Goal: Task Accomplishment & Management: Manage account settings

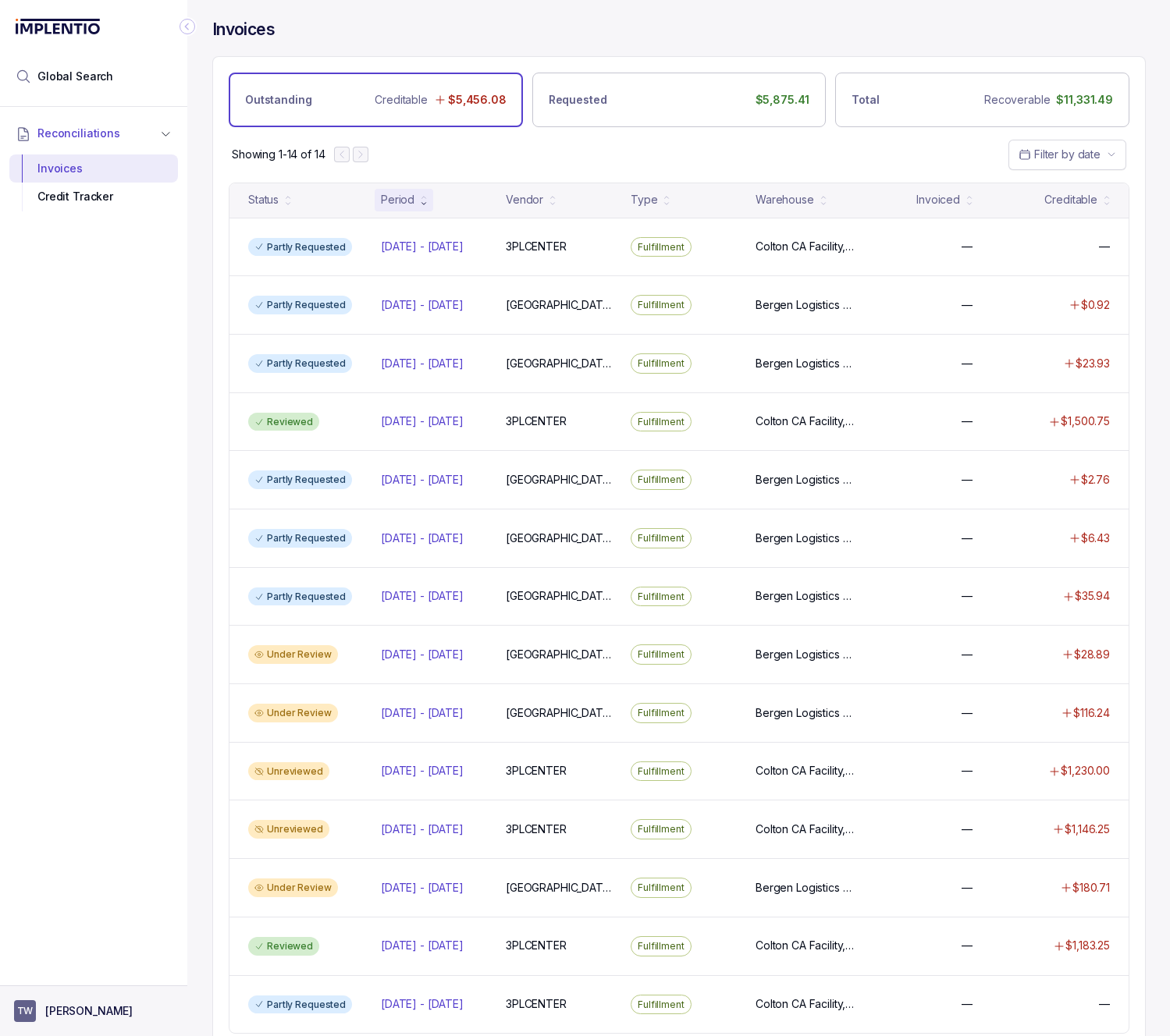
click at [117, 1013] on button "TW [PERSON_NAME]" at bounding box center [93, 1011] width 159 height 22
click at [118, 976] on p "Logout" at bounding box center [103, 977] width 130 height 15
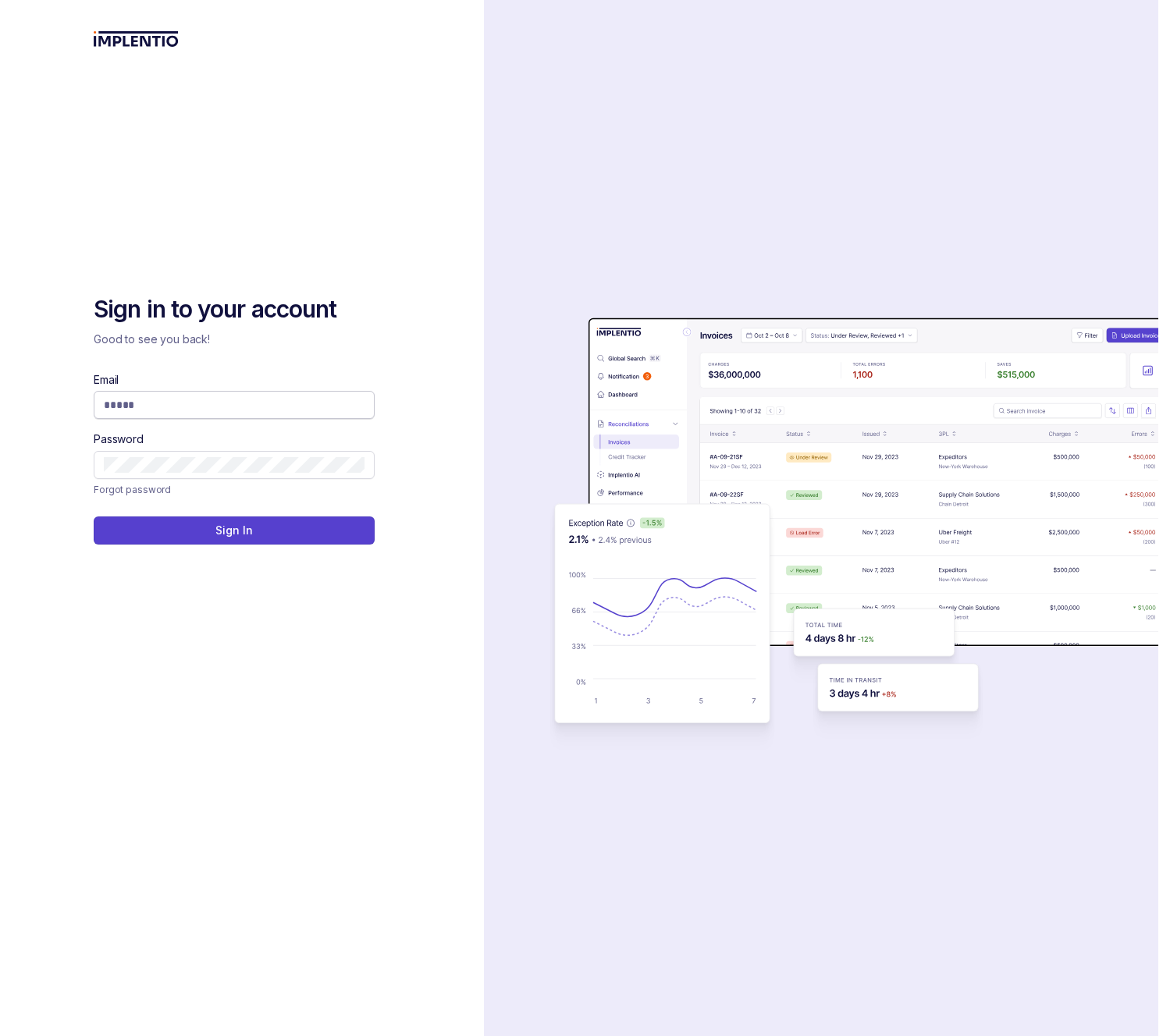
click at [346, 408] on body "Sign in to your account Good to see you back! Email Password Forgot password Si…" at bounding box center [585, 518] width 1170 height 1036
click at [450, 379] on div "Sign in to your account Good to see you back! Email Password Forgot password Si…" at bounding box center [242, 518] width 484 height 1036
click at [312, 397] on input "Email" at bounding box center [233, 405] width 260 height 15
click at [342, 368] on div "Sign in to your account Good to see you back! Email Password Forgot password Si…" at bounding box center [242, 419] width 296 height 250
click at [282, 658] on div "Sign in to your account Good to see you back! Email Password Forgot password Si…" at bounding box center [242, 649] width 296 height 711
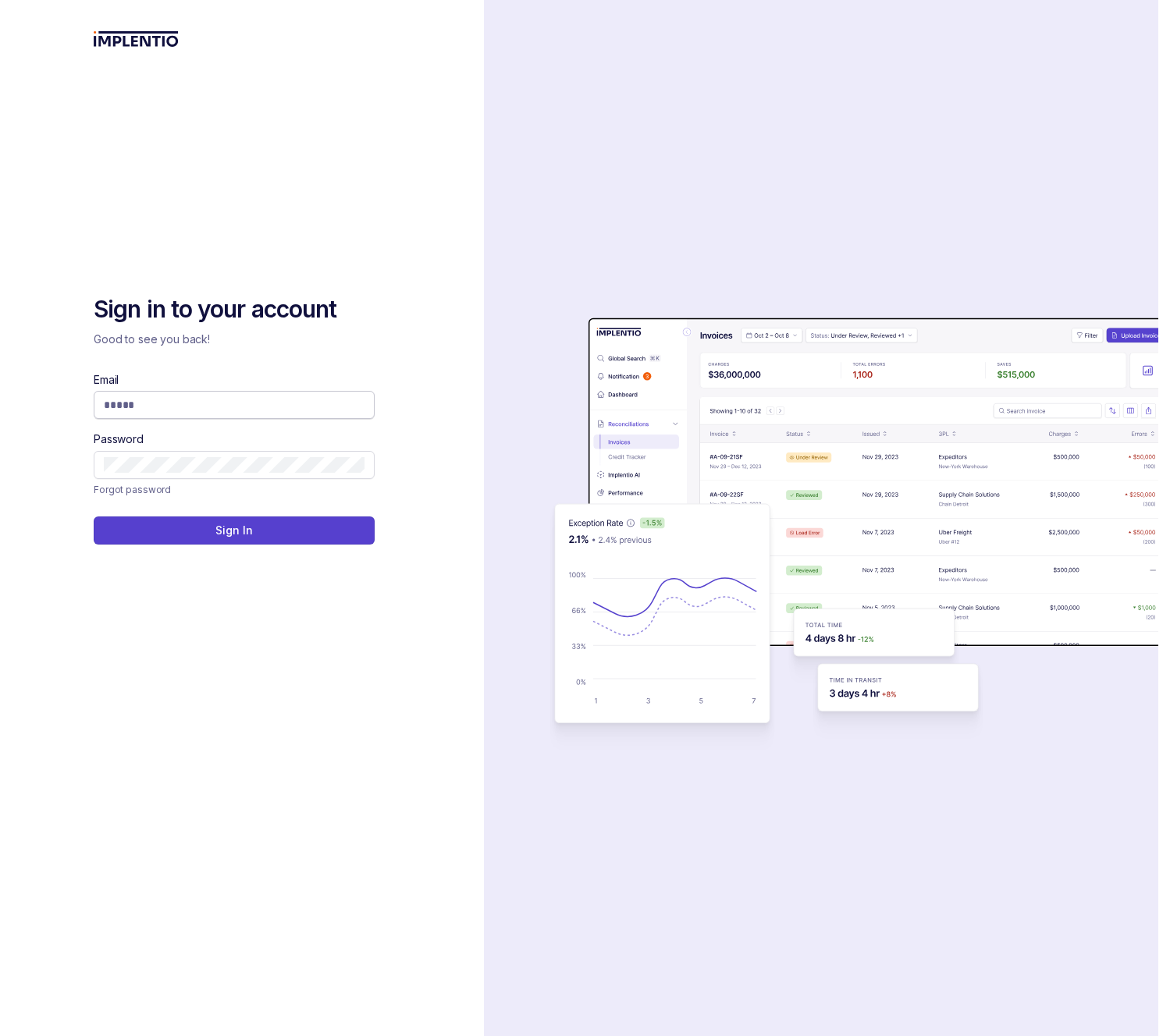
click at [278, 410] on input "Email" at bounding box center [233, 405] width 260 height 15
click at [503, 363] on div "auth background image" at bounding box center [821, 518] width 674 height 1036
click at [351, 403] on body "Sign in to your account Good to see you back! Email Password Forgot password Si…" at bounding box center [585, 518] width 1170 height 1036
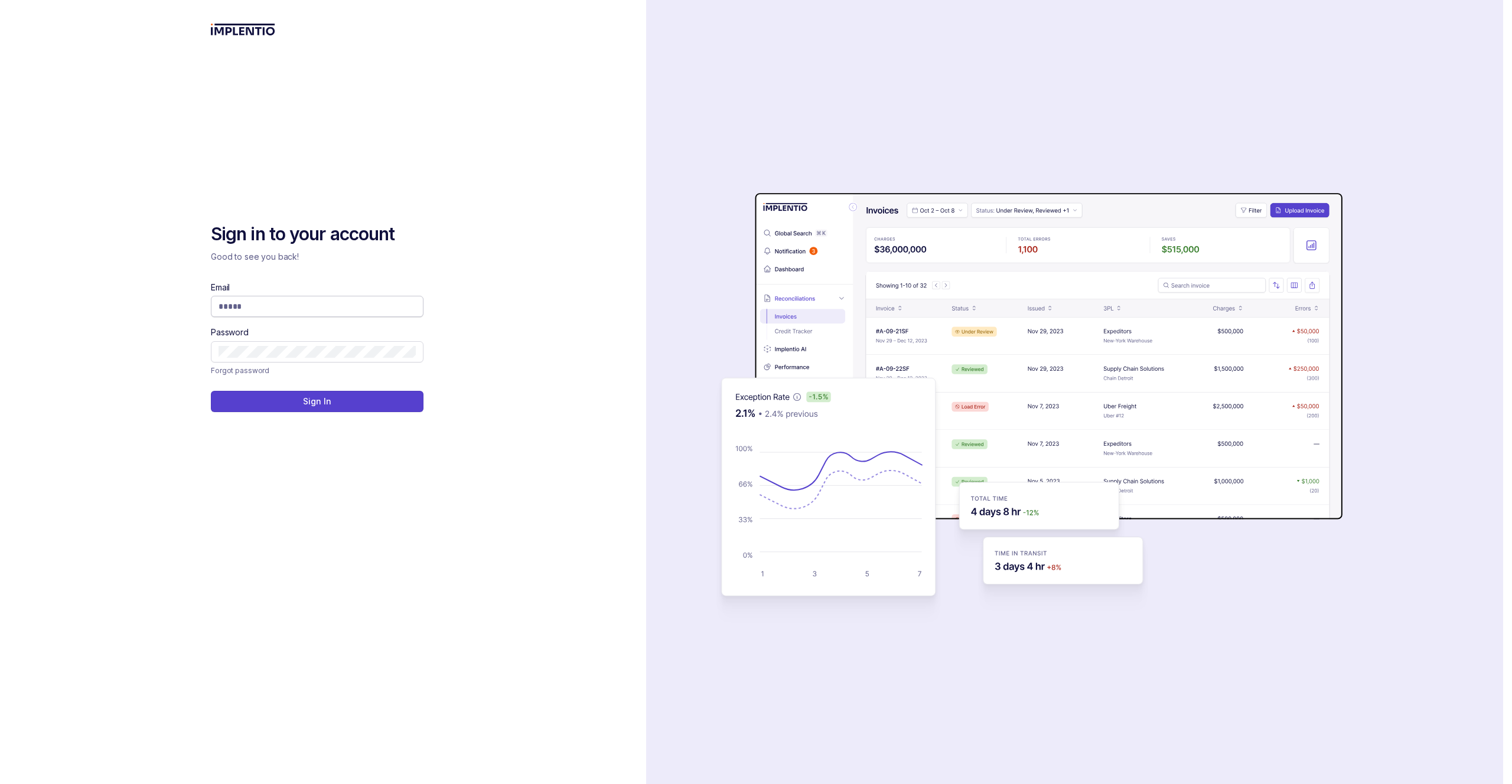
click at [332, 313] on span at bounding box center [317, 306] width 212 height 21
click at [332, 310] on input "Email" at bounding box center [317, 306] width 197 height 12
type input "**********"
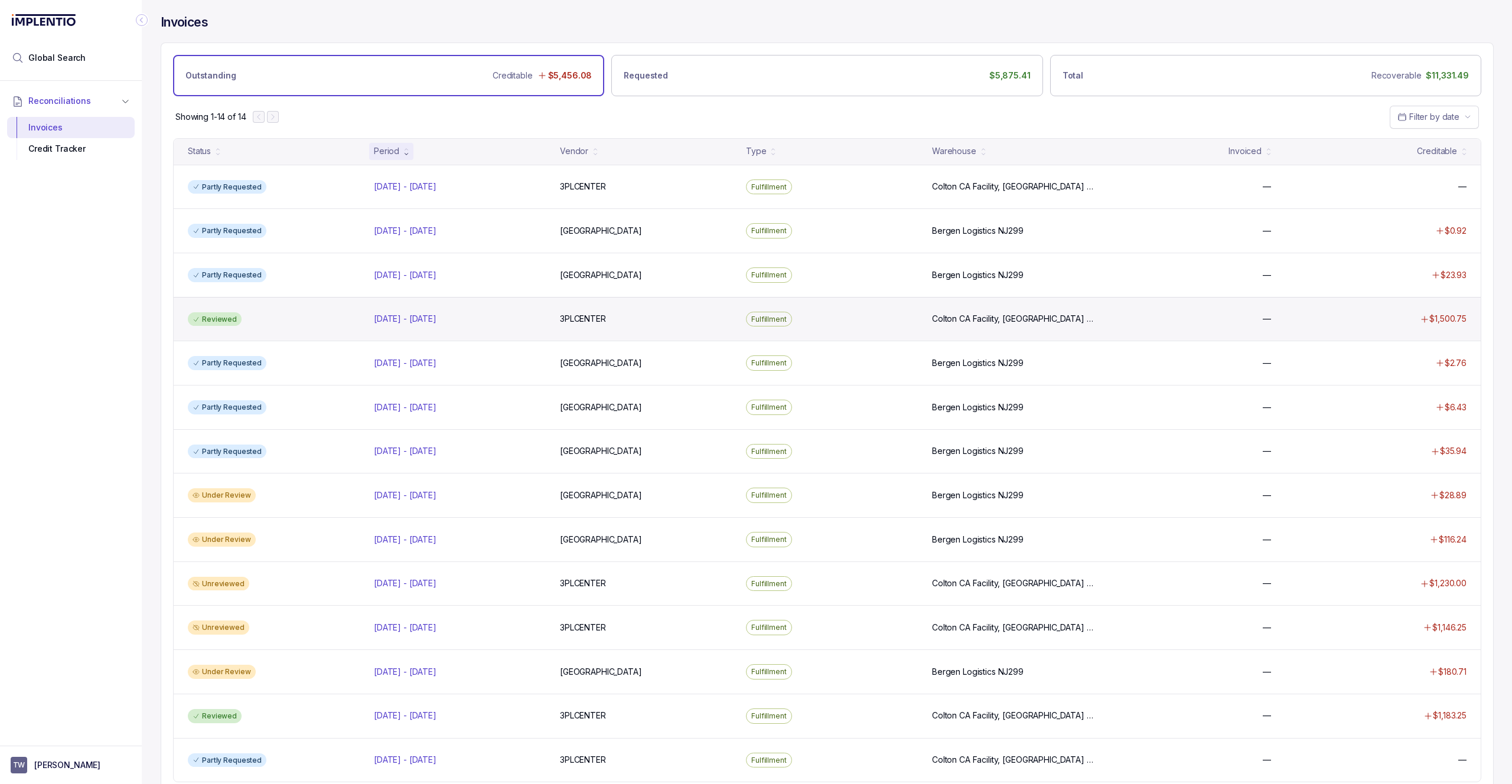
click at [294, 325] on div "Reviewed" at bounding box center [274, 319] width 182 height 14
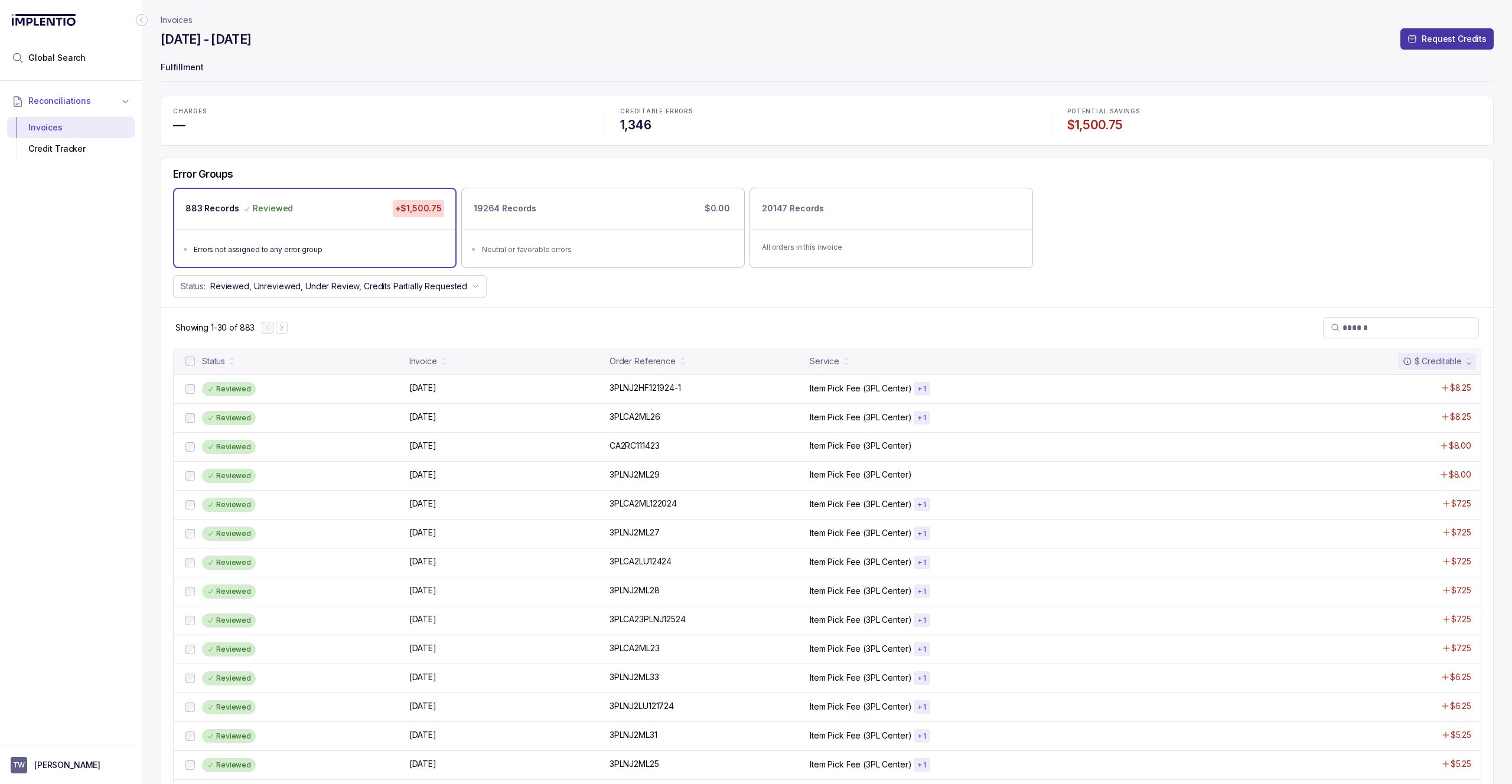
click at [1409, 43] on button "Request Credits" at bounding box center [1447, 39] width 93 height 21
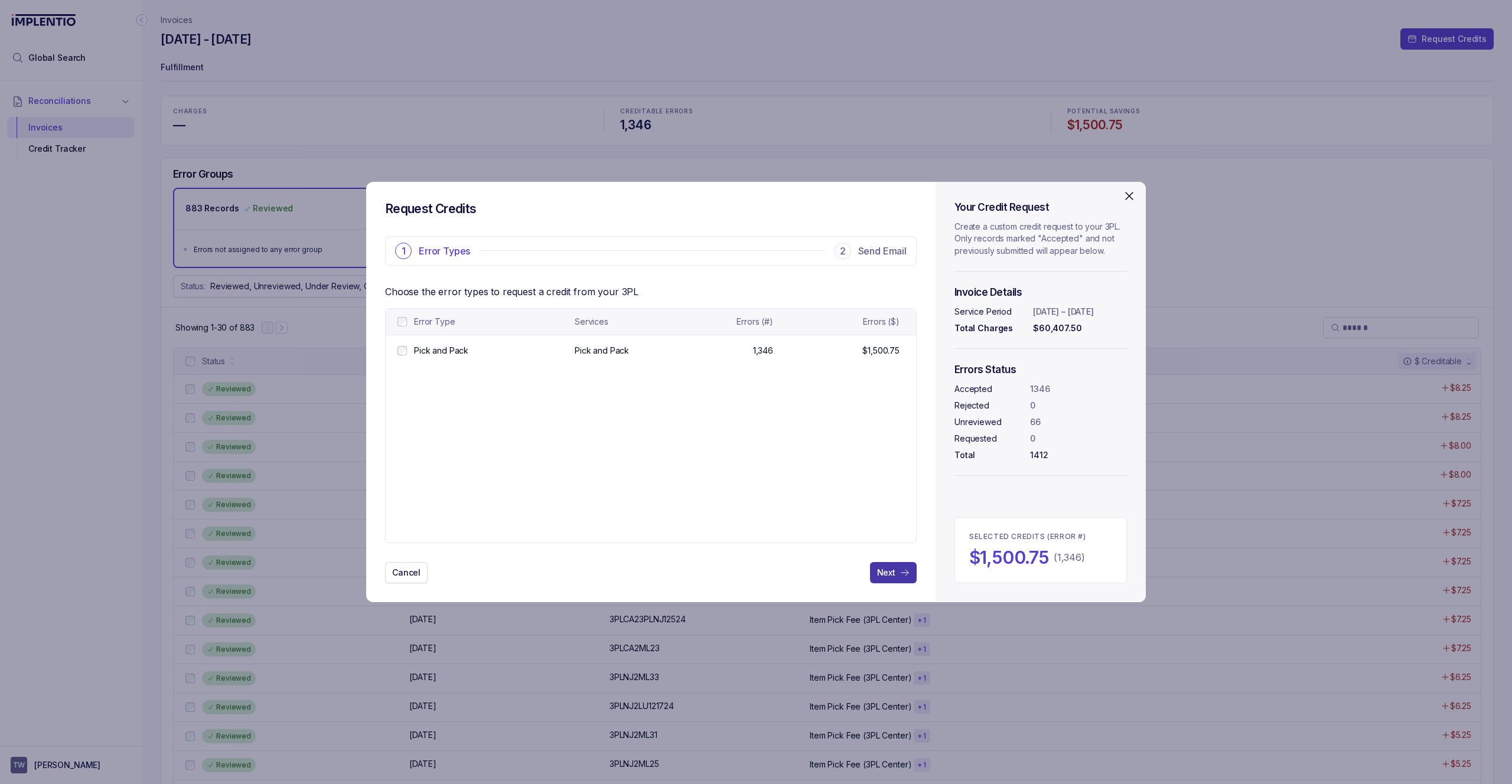
click at [905, 575] on icon at bounding box center [904, 573] width 7 height 6
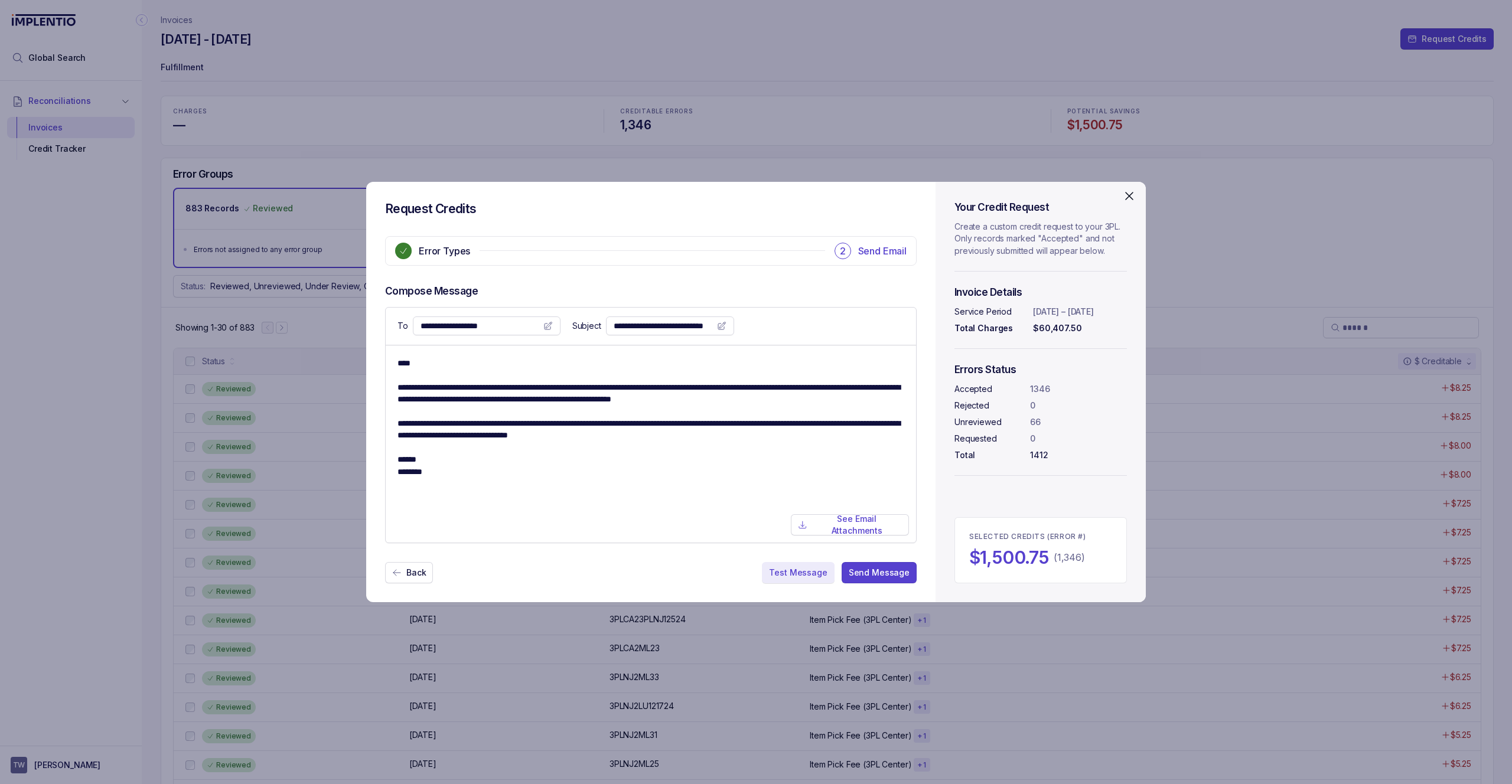
click at [792, 574] on p "Test Message" at bounding box center [798, 572] width 58 height 12
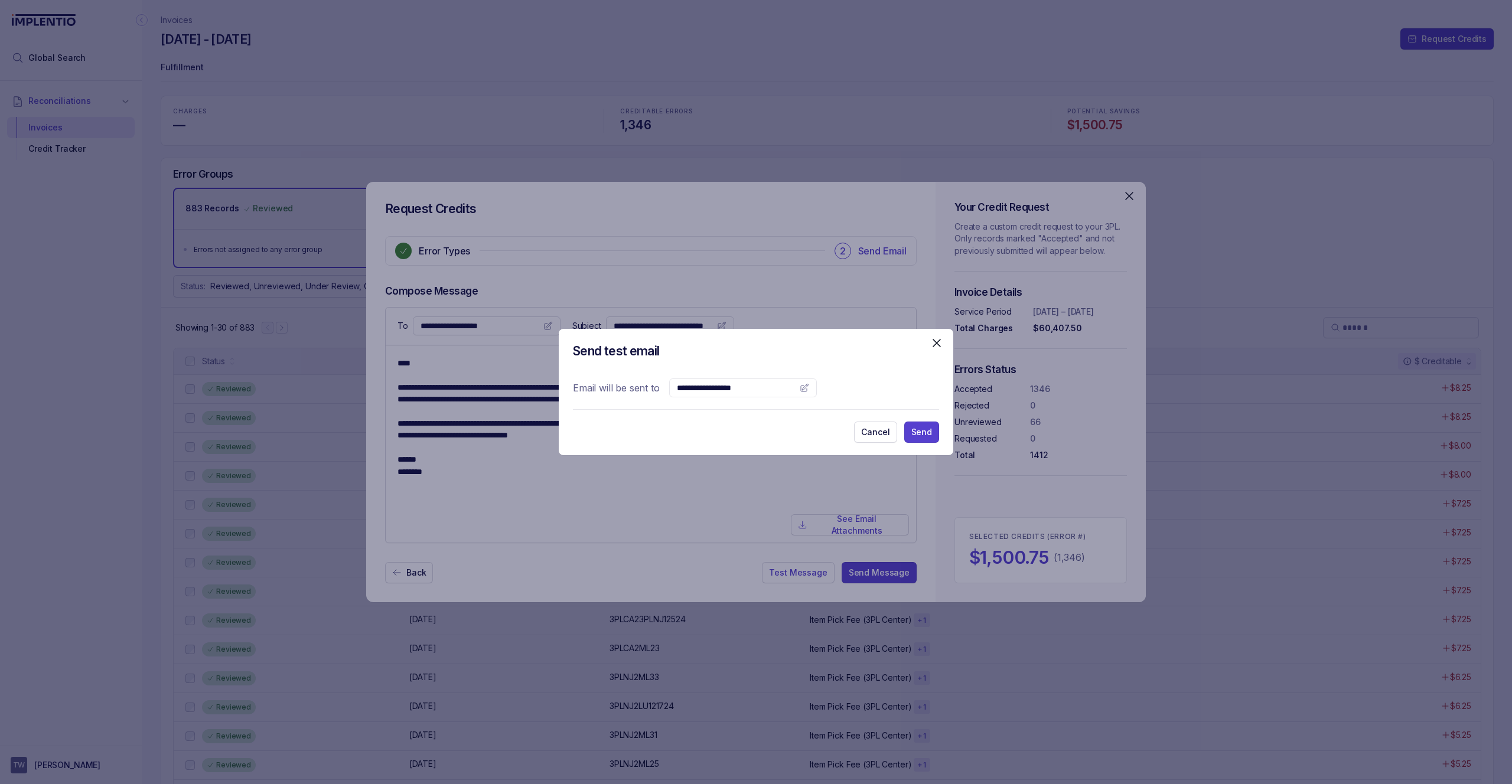
drag, startPoint x: 720, startPoint y: 369, endPoint x: 719, endPoint y: 380, distance: 11.0
click at [720, 370] on div "Send test email Email will be sent to test@implentio.com Cancel Send" at bounding box center [756, 392] width 395 height 126
click at [719, 380] on div "test@implentio.com" at bounding box center [743, 388] width 148 height 19
click at [720, 386] on input "text" at bounding box center [735, 388] width 118 height 12
type input "**********"
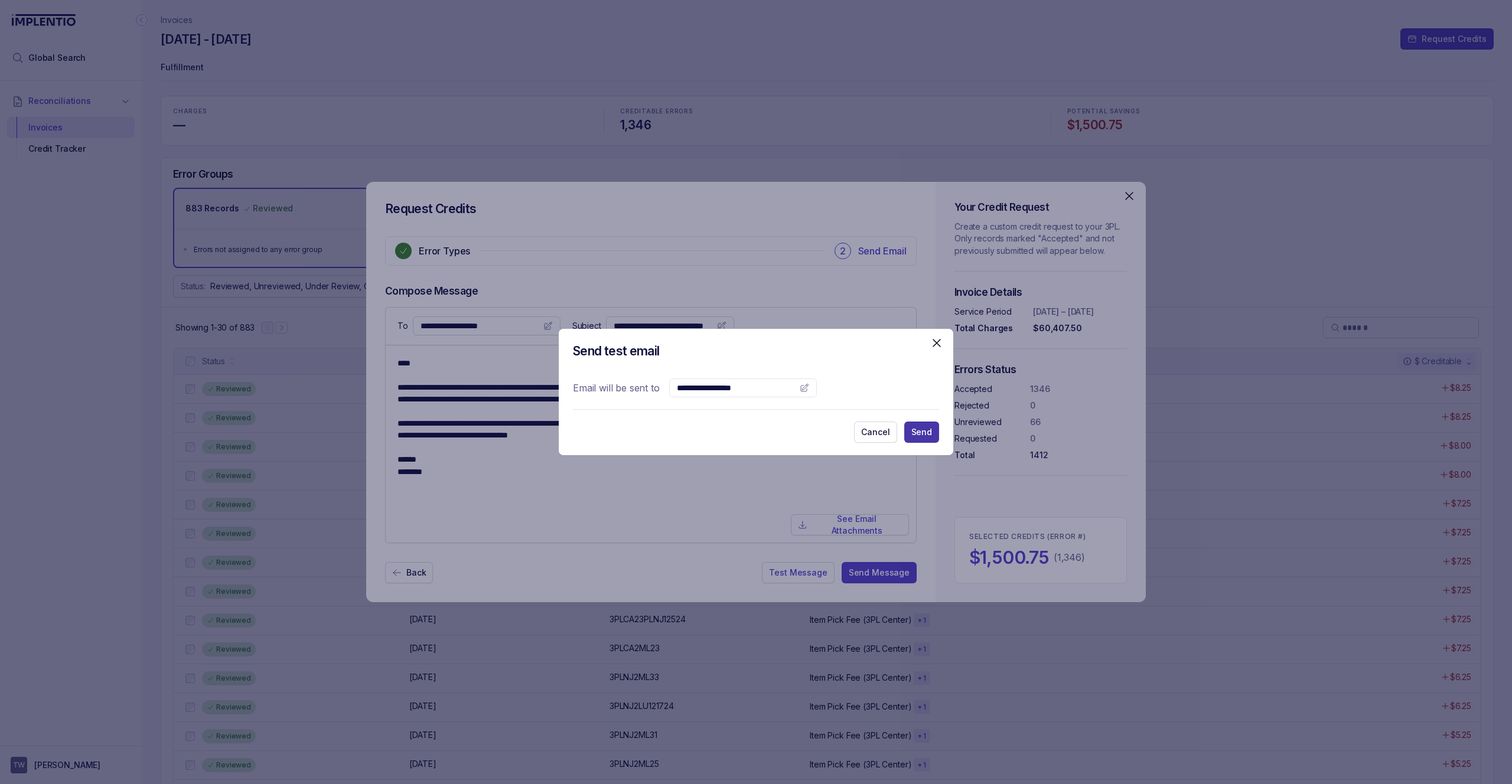
click at [913, 427] on p "Send" at bounding box center [921, 432] width 20 height 12
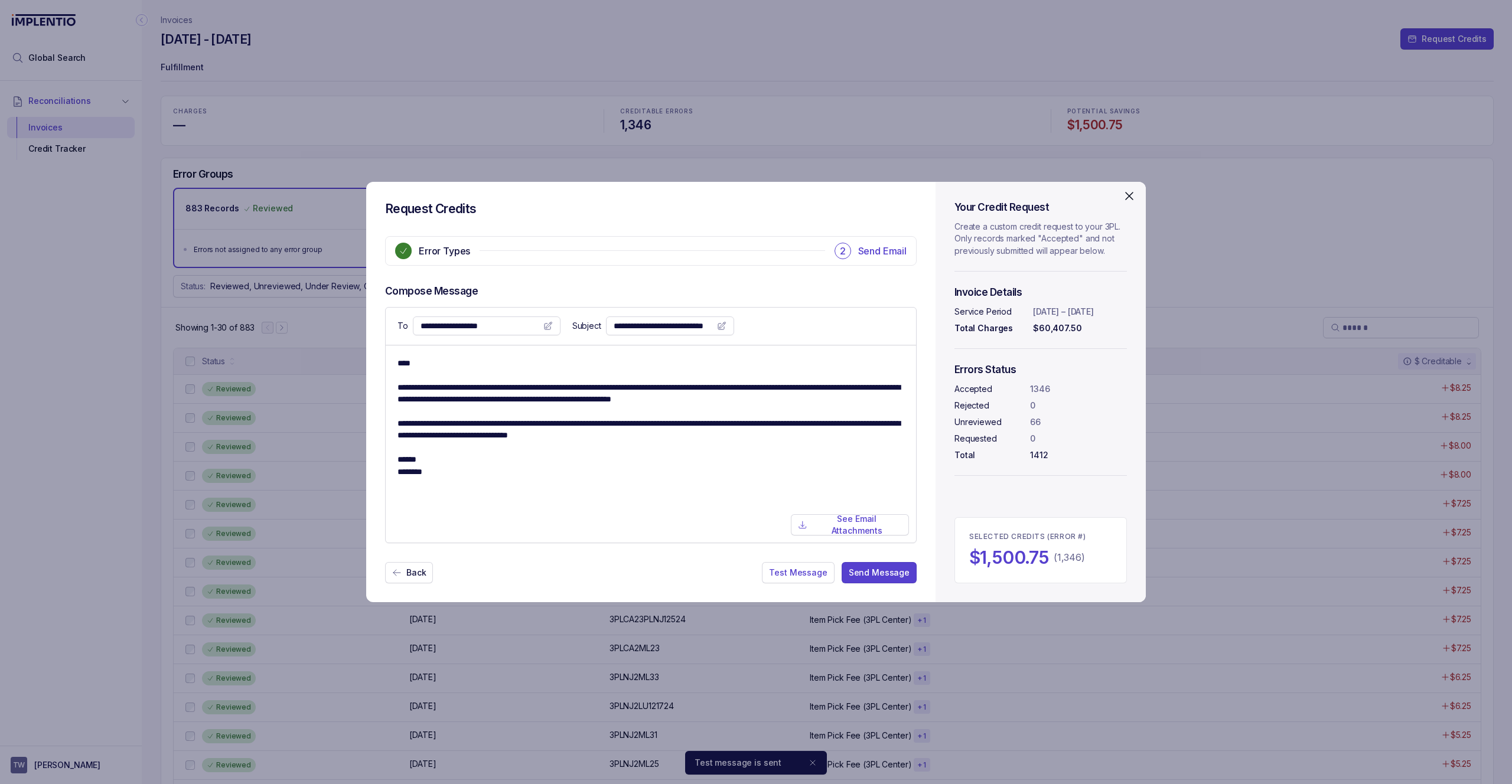
click at [1130, 196] on icon "Close" at bounding box center [1129, 196] width 14 height 14
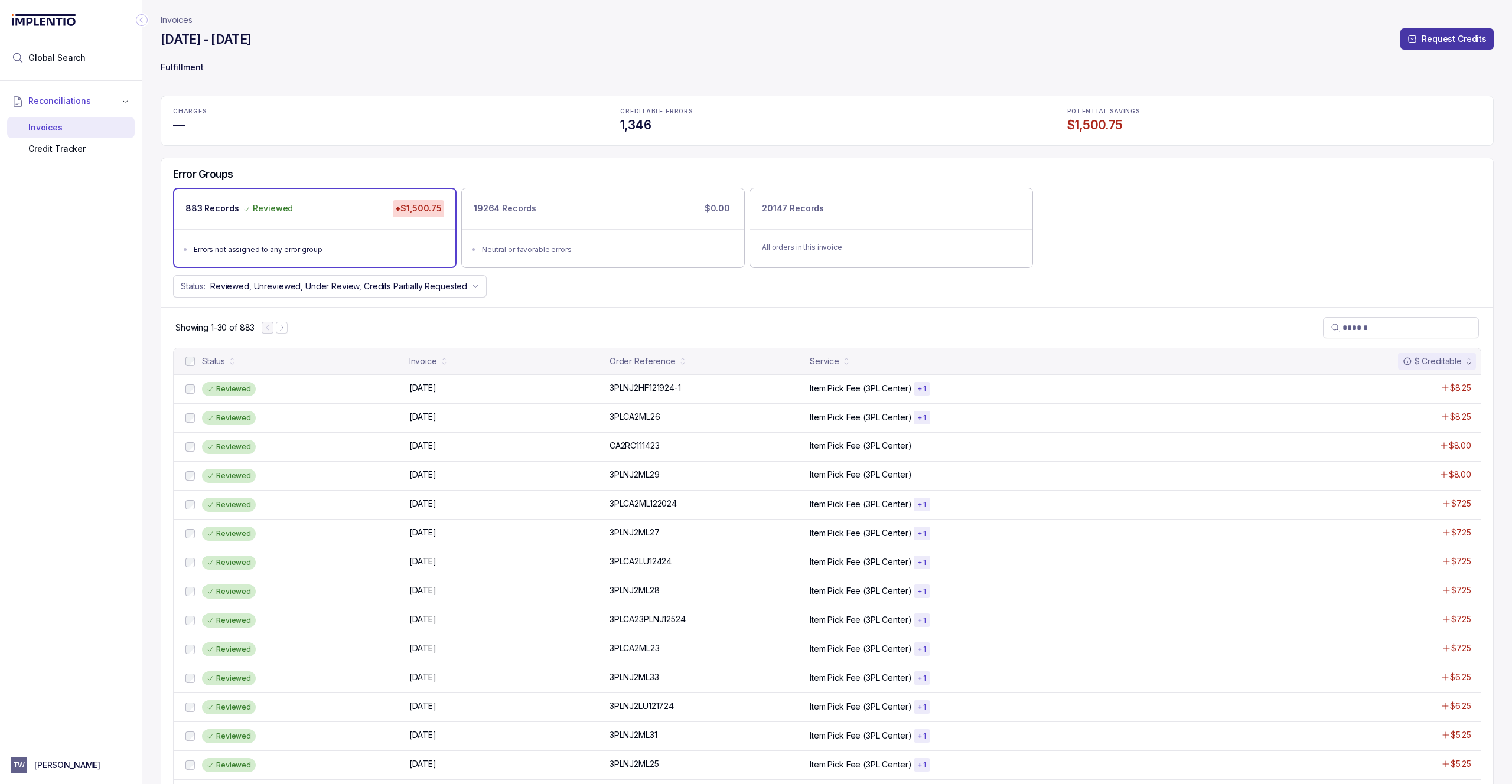
click at [1426, 38] on p "Request Credits" at bounding box center [1453, 39] width 65 height 12
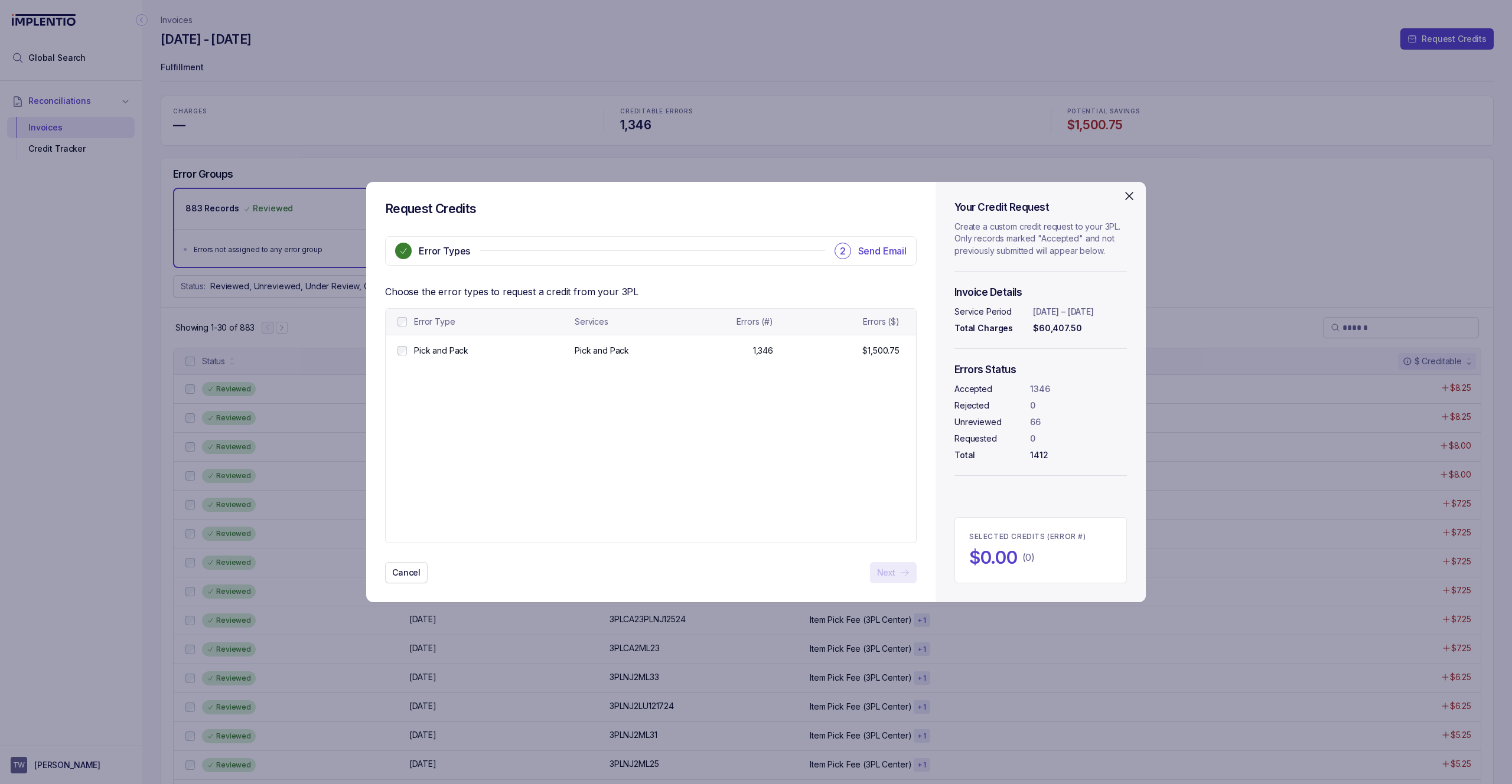
drag, startPoint x: 808, startPoint y: 439, endPoint x: 543, endPoint y: 393, distance: 269.0
click at [808, 439] on table "Error Type Services Errors (#) Errors ($) Pick and Pack Pick and Pack Pick and …" at bounding box center [651, 425] width 530 height 234
click at [1137, 191] on div "Your Credit Request Create a custom credit request to your 3PL. Only records ma…" at bounding box center [1040, 392] width 211 height 420
click at [1134, 194] on icon "Close" at bounding box center [1129, 196] width 14 height 14
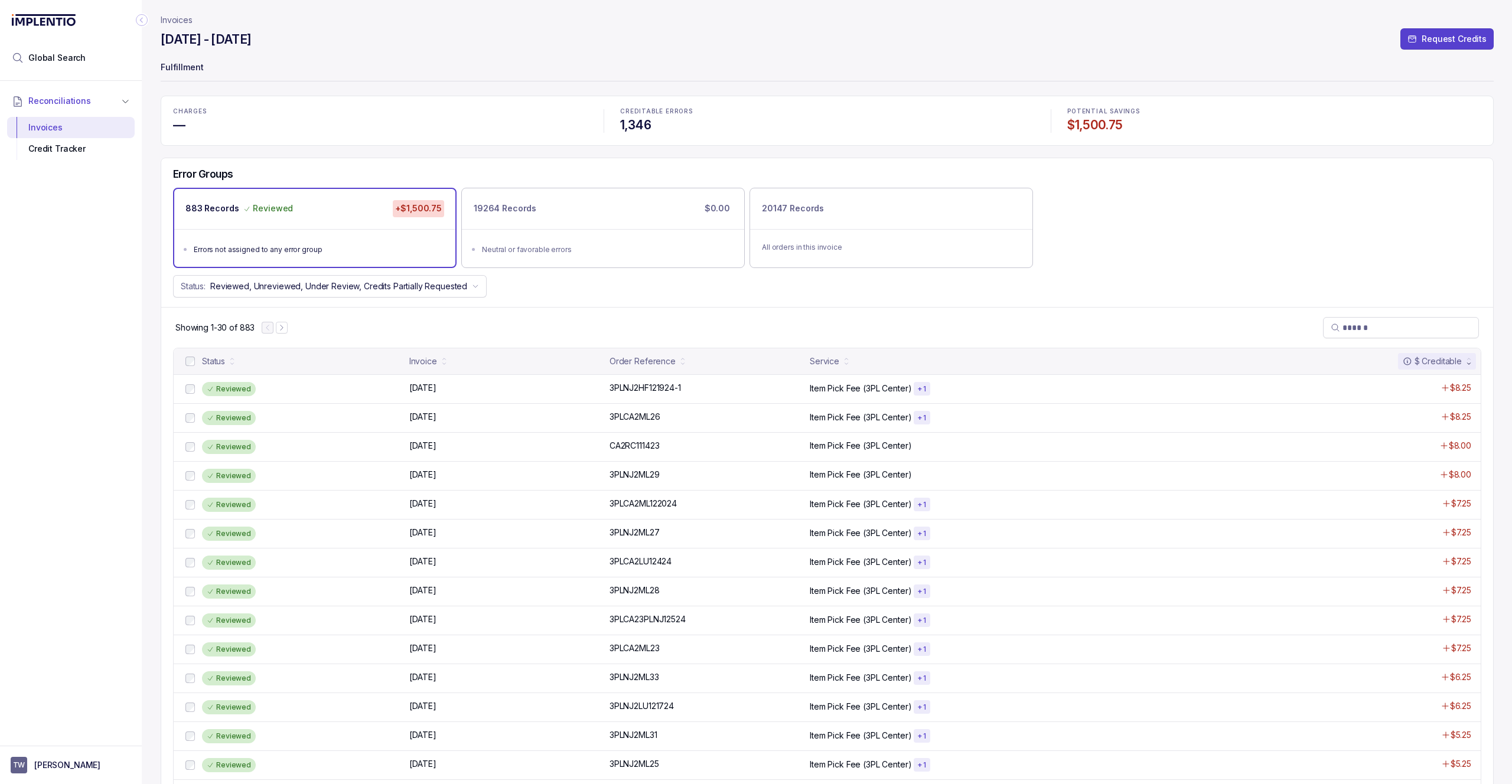
drag, startPoint x: 428, startPoint y: 129, endPoint x: 367, endPoint y: 115, distance: 62.6
click at [428, 129] on h4 "—" at bounding box center [380, 125] width 414 height 17
click at [166, 20] on p "Invoices" at bounding box center [177, 20] width 32 height 12
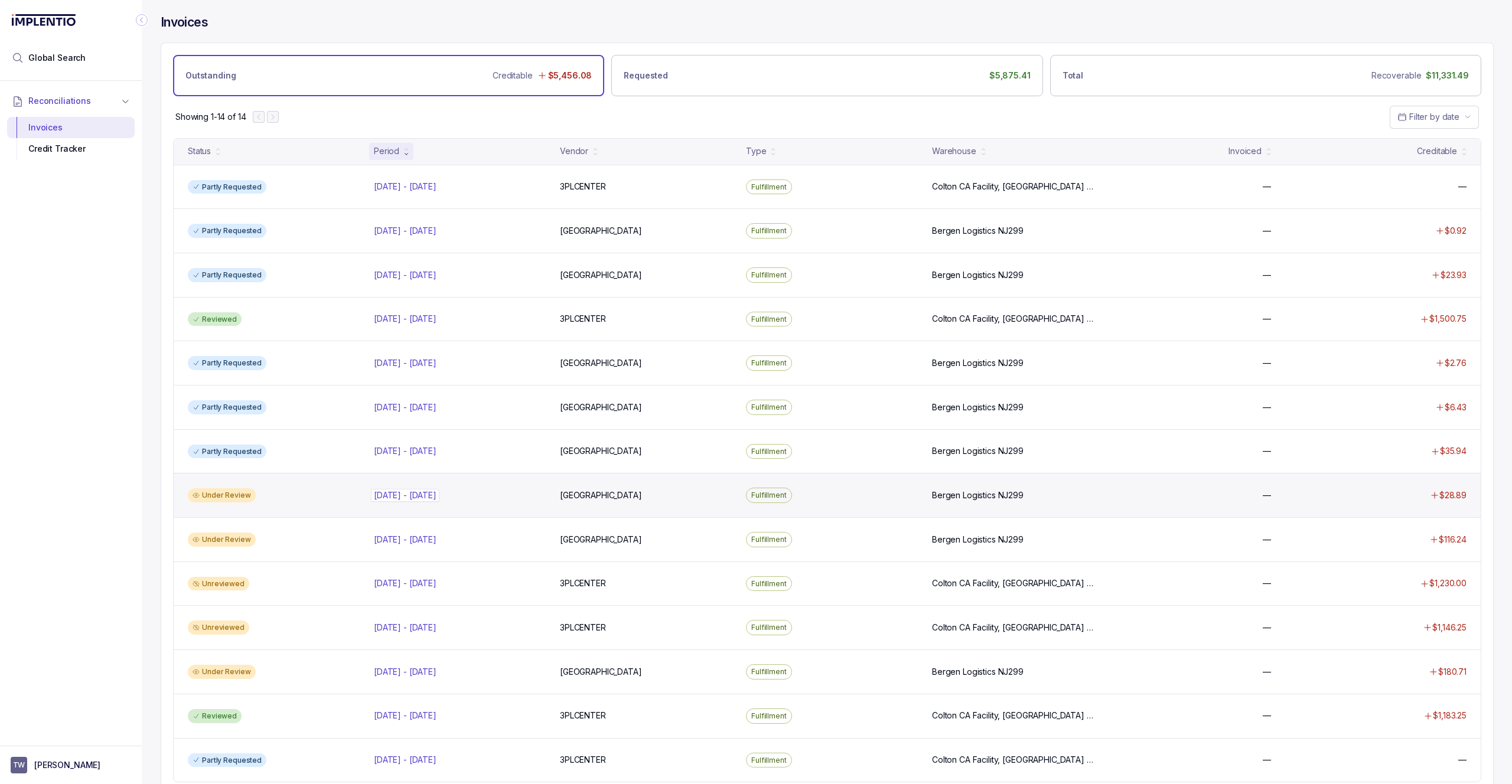
scroll to position [25, 0]
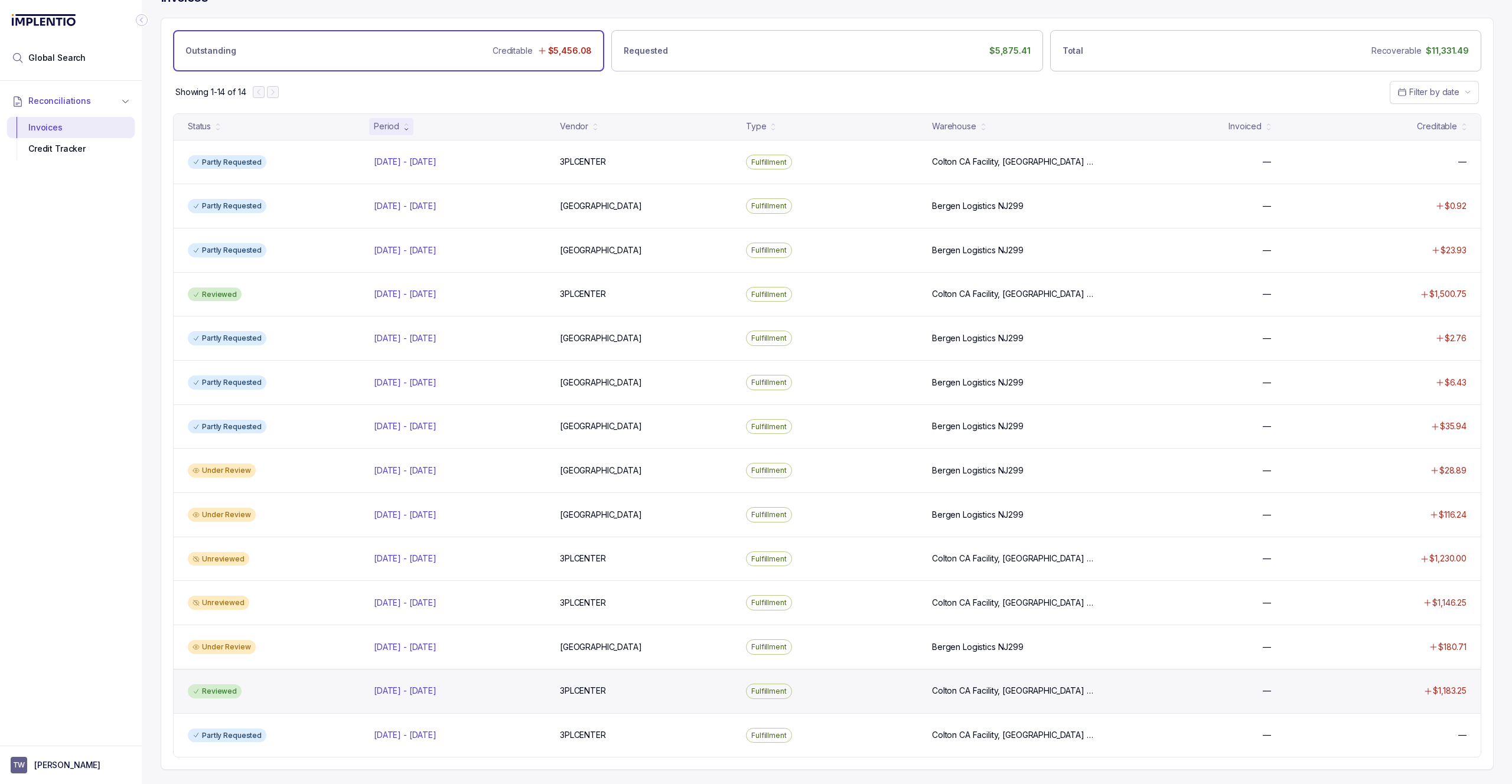
click at [344, 691] on div "Reviewed" at bounding box center [274, 691] width 182 height 14
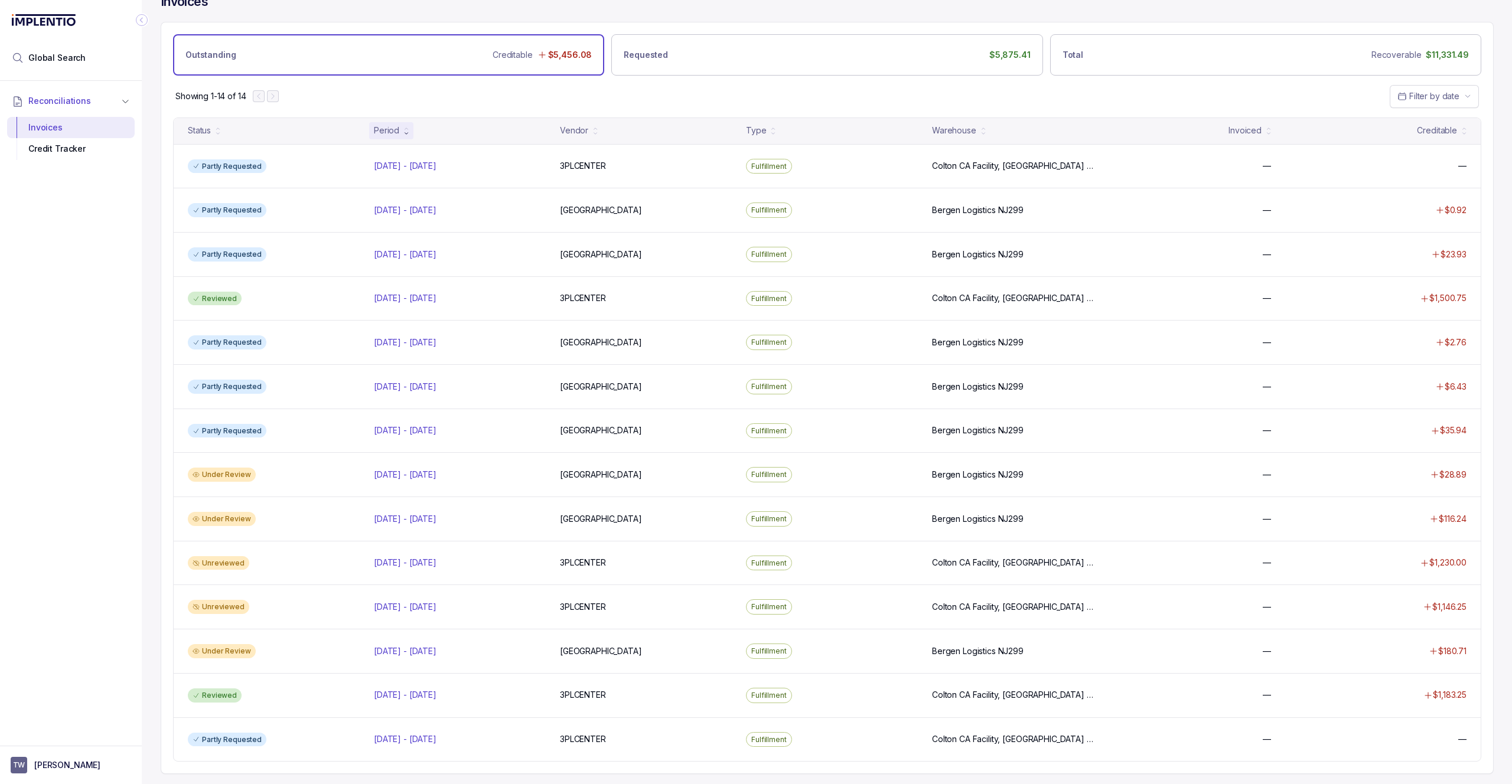
scroll to position [20, 0]
click at [348, 658] on div "Under Review" at bounding box center [274, 652] width 182 height 14
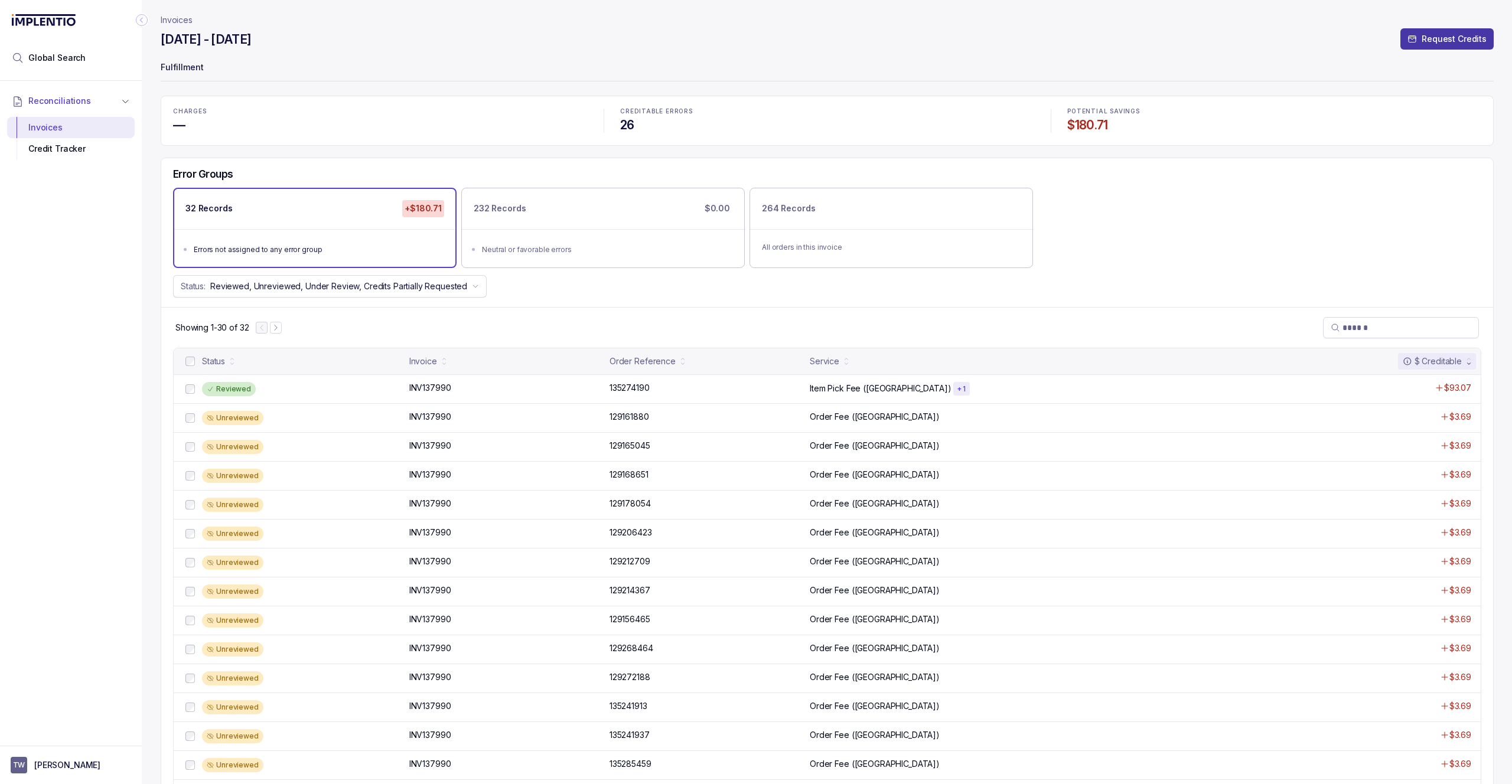
click at [1416, 48] on button "Request Credits" at bounding box center [1447, 39] width 93 height 21
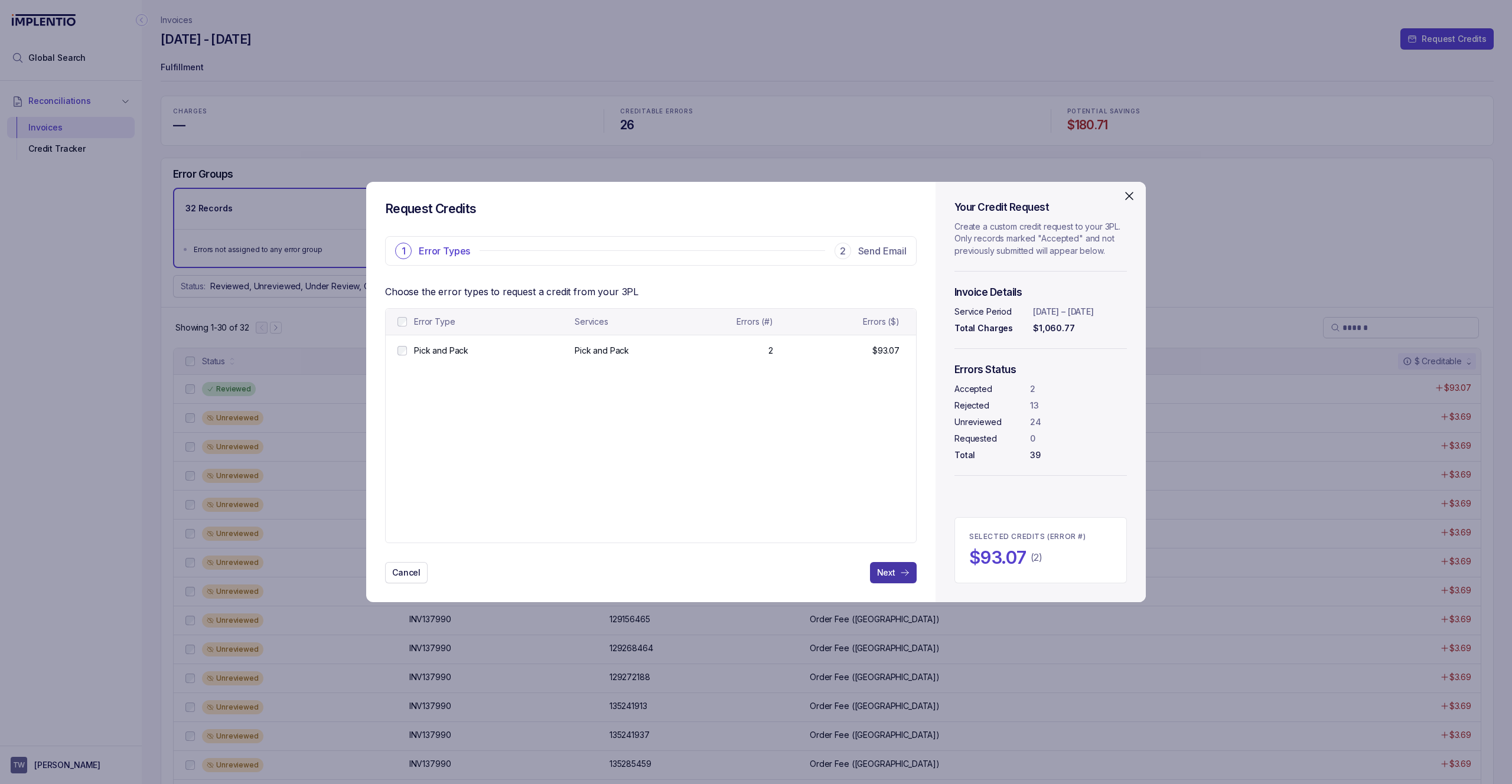
click at [885, 576] on p "Next" at bounding box center [886, 572] width 19 height 12
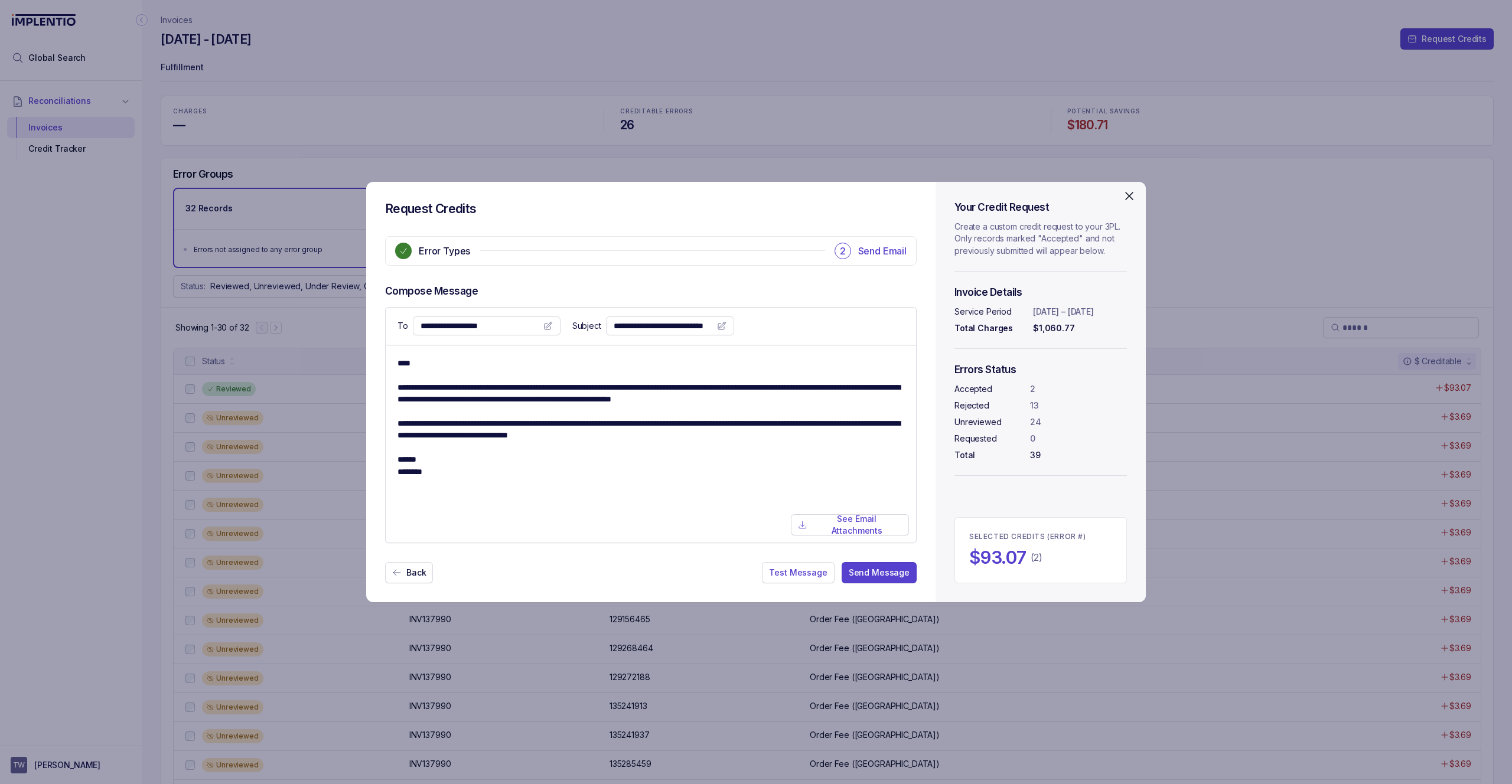
click at [543, 325] on icon at bounding box center [548, 325] width 9 height 9
click at [499, 323] on input "**********" at bounding box center [479, 325] width 118 height 12
drag, startPoint x: 508, startPoint y: 325, endPoint x: 386, endPoint y: 324, distance: 122.0
click at [386, 324] on div "**********" at bounding box center [651, 326] width 530 height 38
type input "**********"
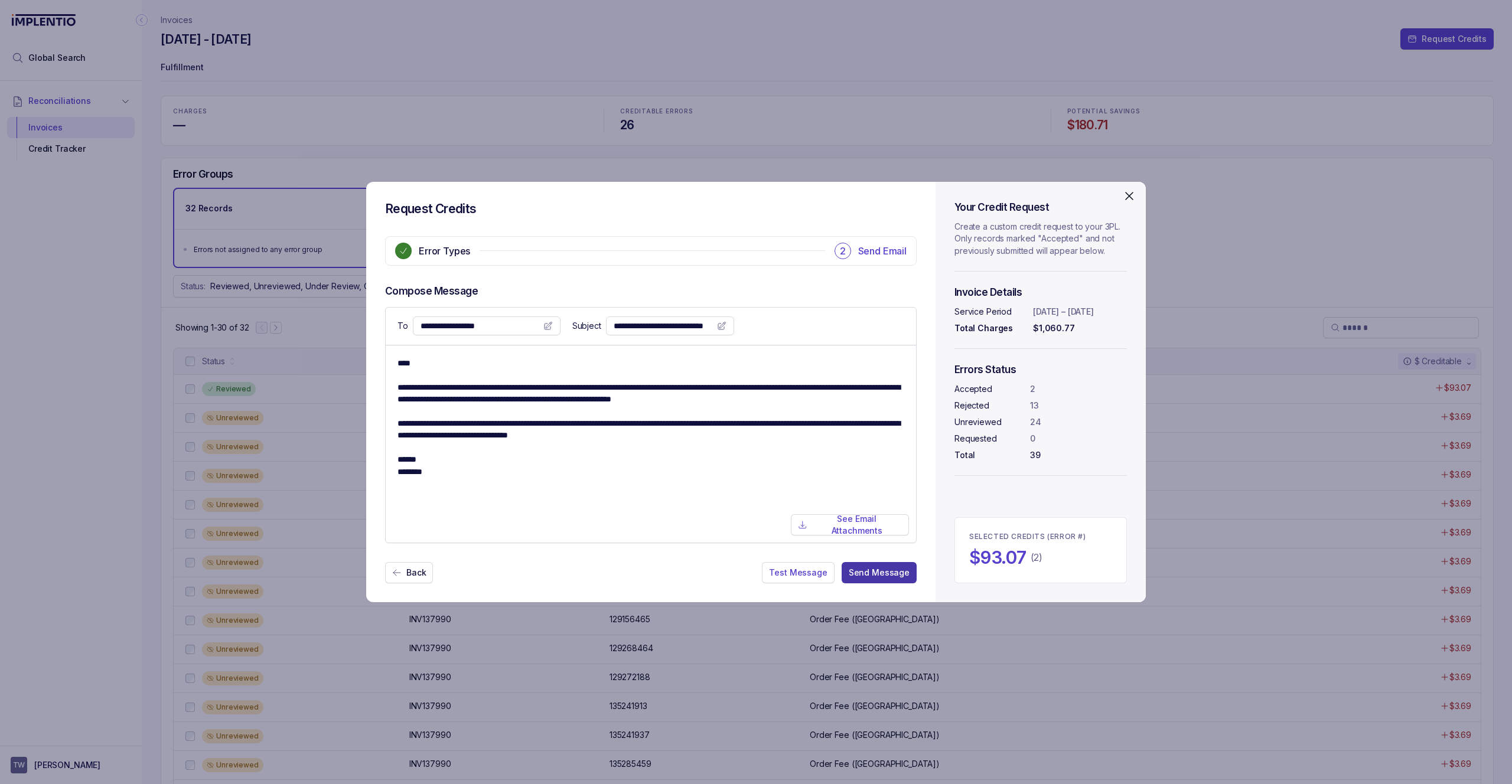
click at [874, 576] on p "Send Message" at bounding box center [879, 572] width 61 height 12
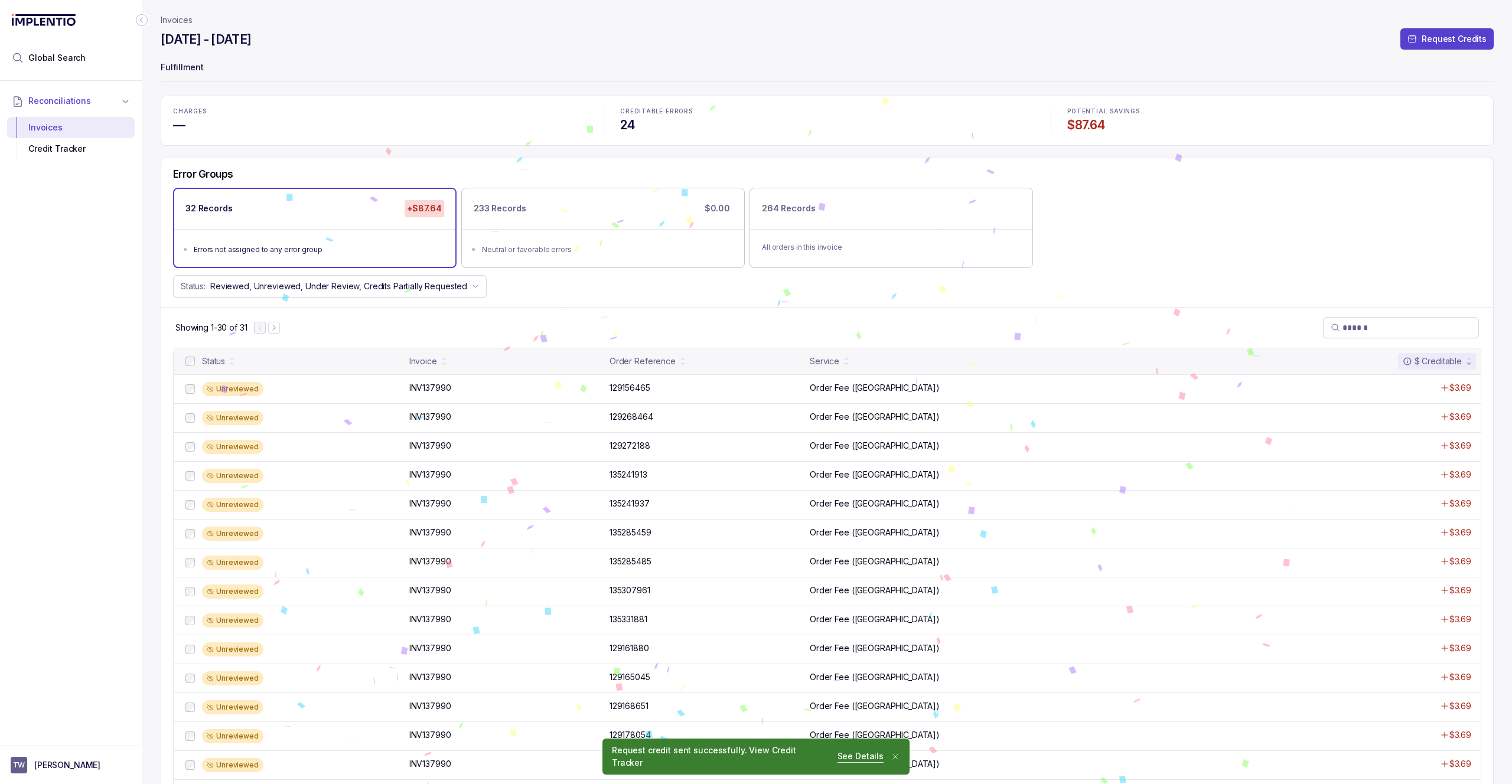
click at [892, 759] on icon "Notifications (F8)" at bounding box center [895, 757] width 9 height 9
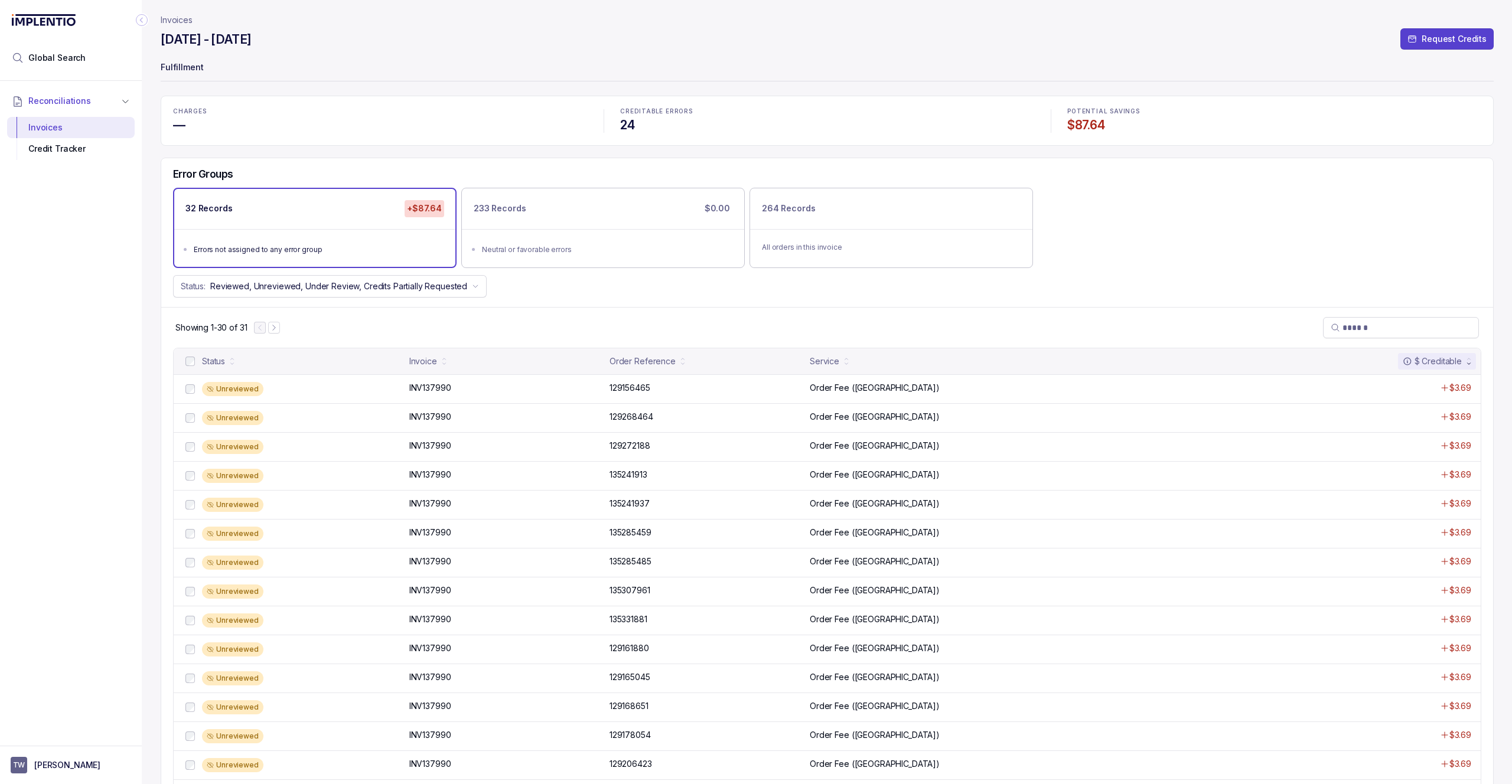
click at [1032, 304] on div "Error Groups 32 Records +$87.64 Errors not assigned to any error group 233 Reco…" at bounding box center [827, 232] width 1332 height 149
click at [51, 773] on button "TW [PERSON_NAME]" at bounding box center [70, 765] width 120 height 17
click at [59, 744] on p "Logout" at bounding box center [78, 740] width 98 height 12
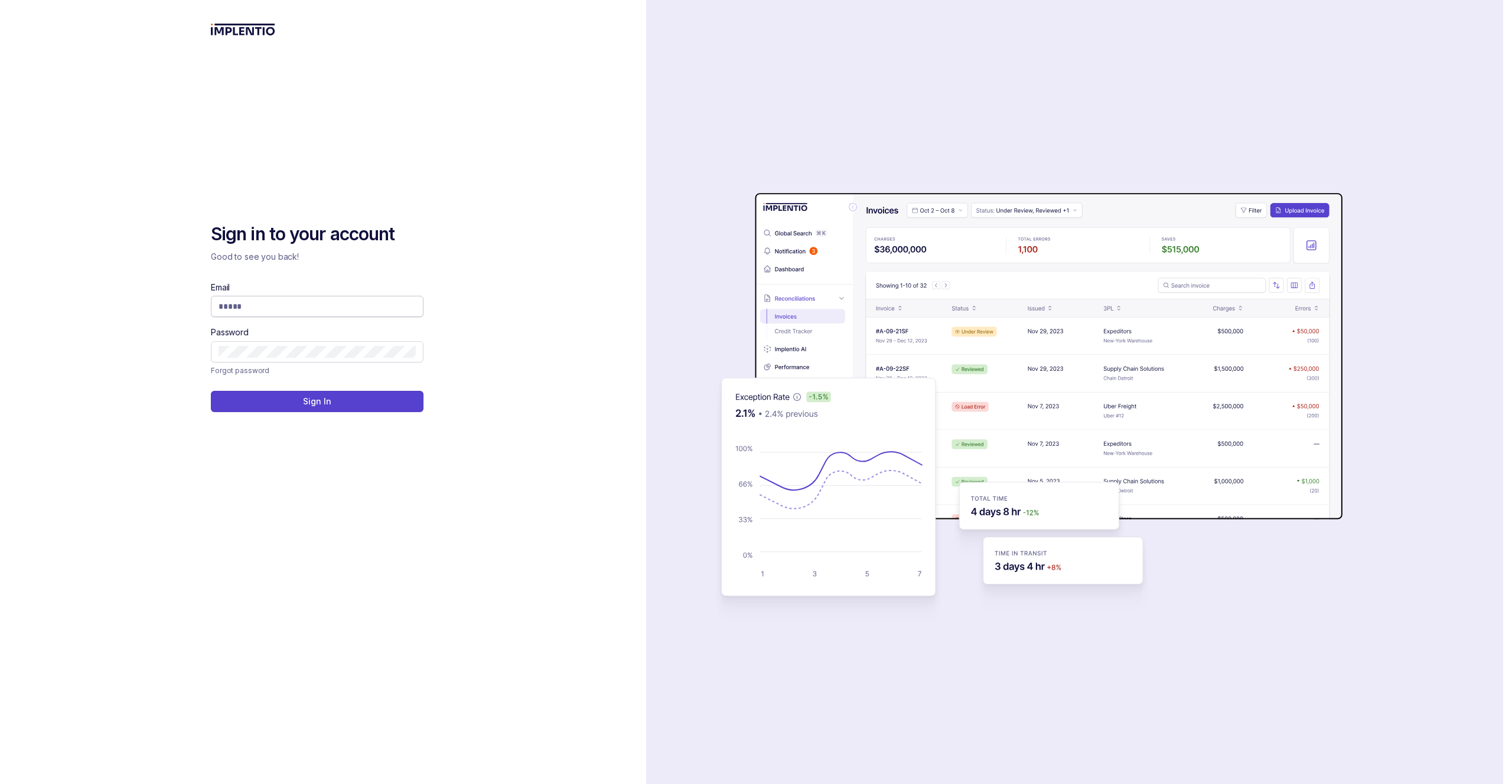
click at [314, 302] on input "Email" at bounding box center [317, 306] width 197 height 12
type input "**********"
